Goal: Information Seeking & Learning: Learn about a topic

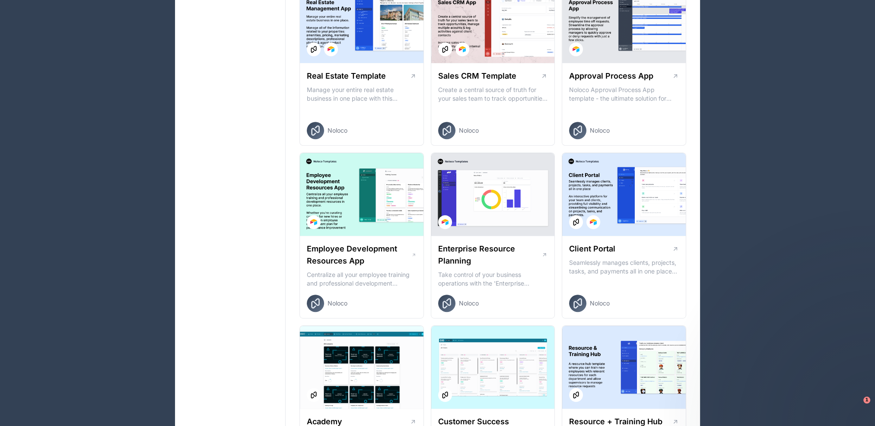
scroll to position [691, 0]
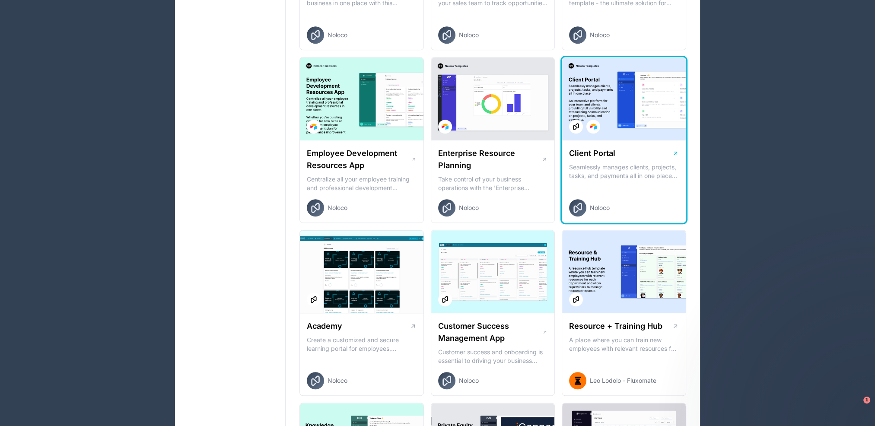
click at [608, 173] on p "Seamlessly manages clients, projects, tasks, and payments all in one place An i…" at bounding box center [624, 171] width 110 height 17
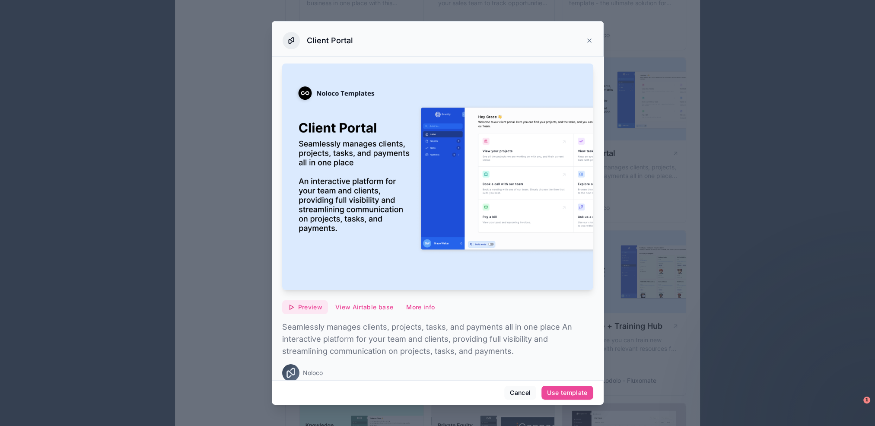
click at [298, 303] on span "Preview" at bounding box center [310, 307] width 24 height 8
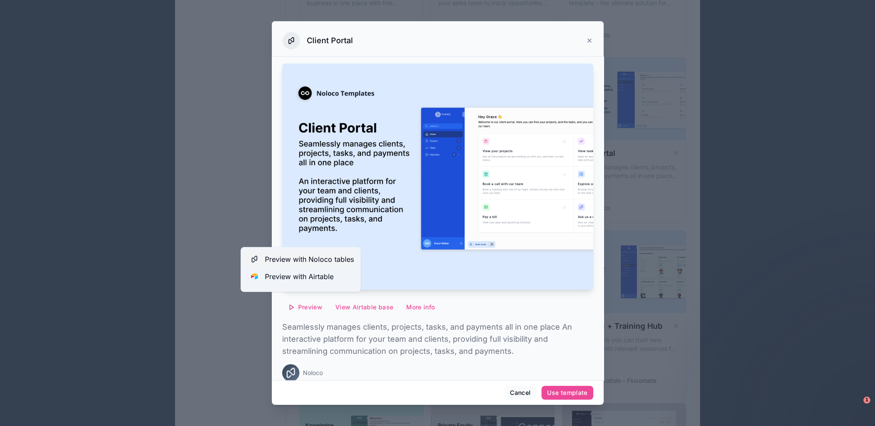
click at [275, 263] on span "Preview with Noloco tables" at bounding box center [309, 259] width 89 height 10
click at [270, 274] on span "Preview with Airtable" at bounding box center [299, 276] width 69 height 10
